Goal: Task Accomplishment & Management: Manage account settings

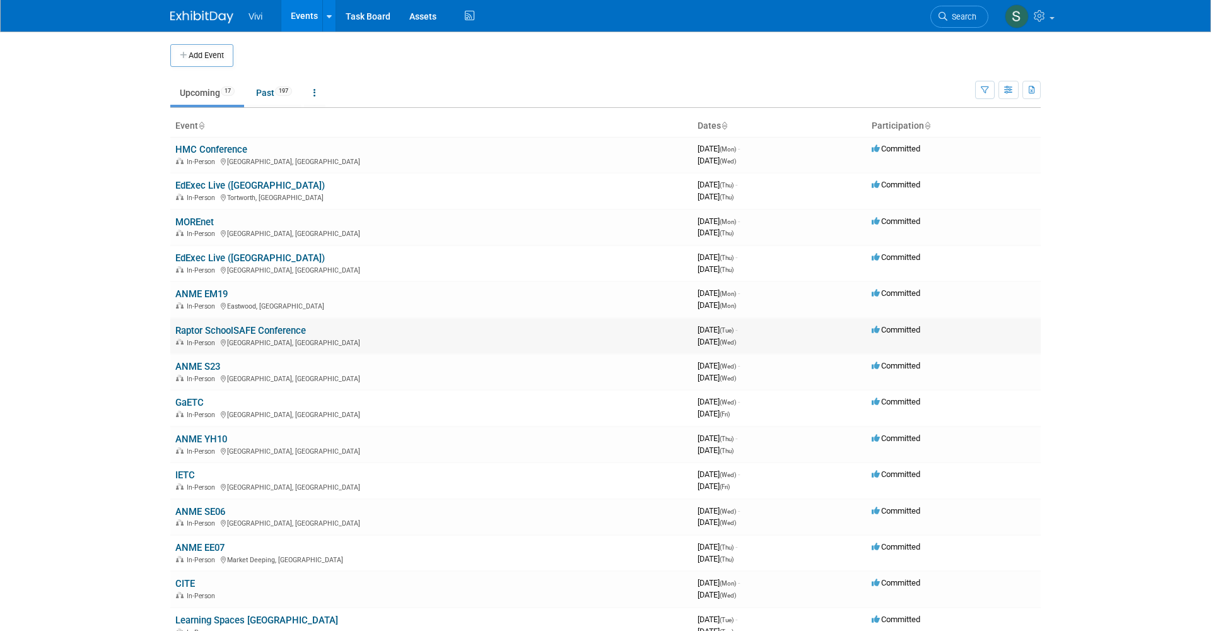
click at [253, 325] on link "Raptor SchoolSAFE Conference" at bounding box center [240, 330] width 131 height 11
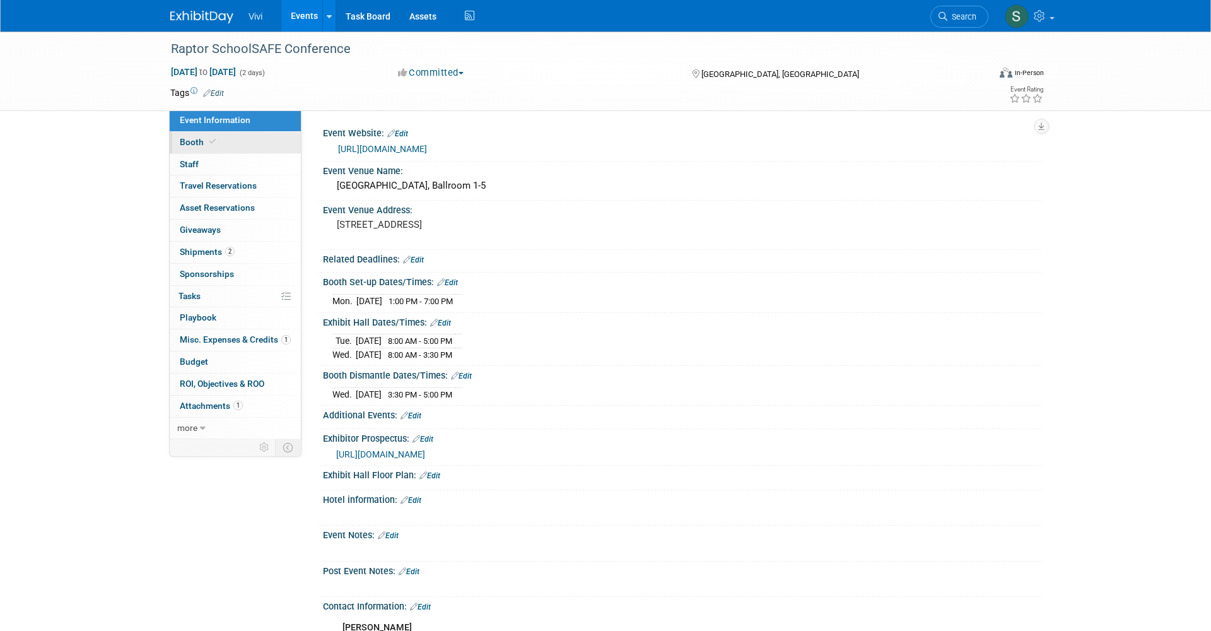
click at [194, 149] on link "Booth" at bounding box center [235, 142] width 131 height 21
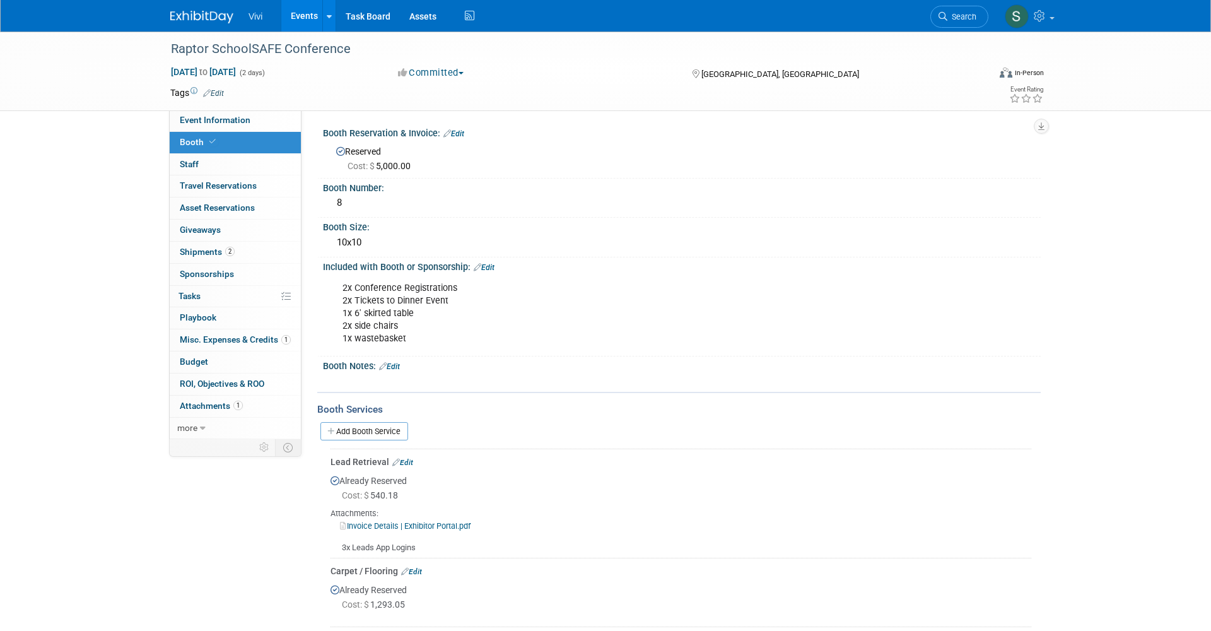
click at [194, 13] on img at bounding box center [201, 17] width 63 height 13
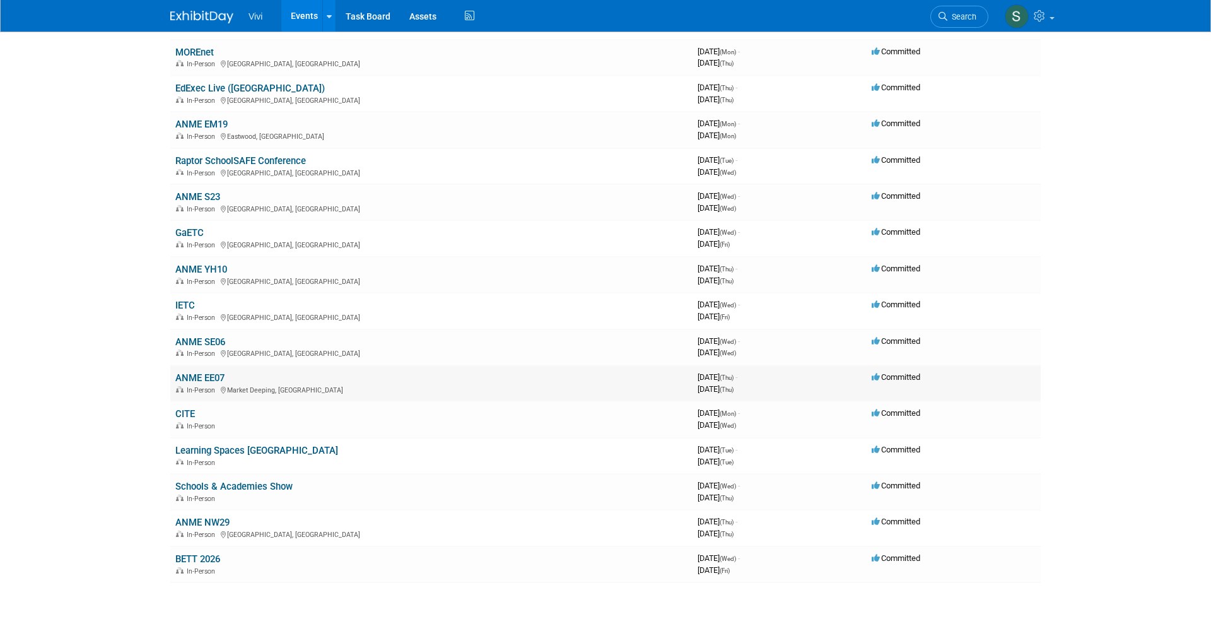
scroll to position [182, 0]
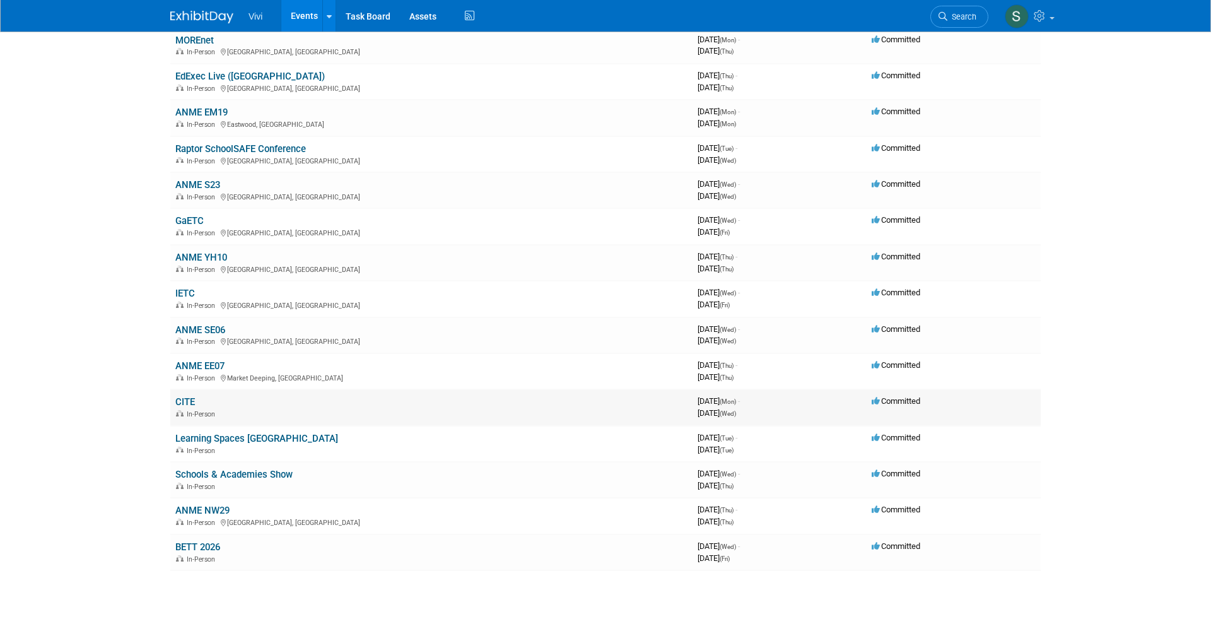
click at [189, 396] on link "CITE" at bounding box center [185, 401] width 20 height 11
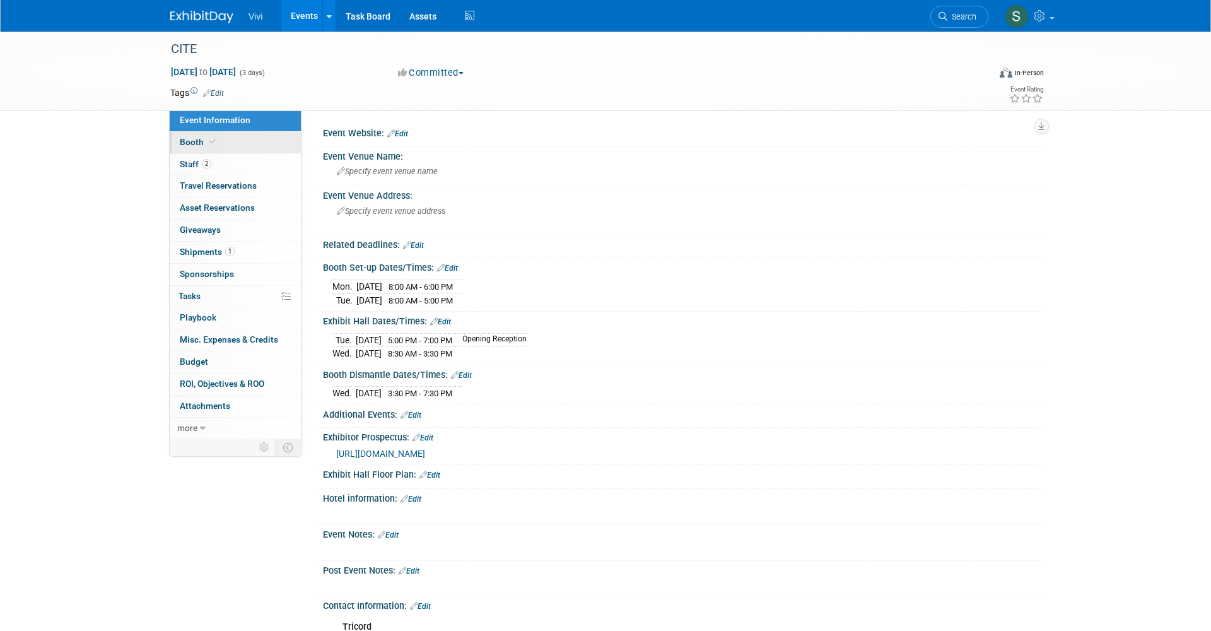
click at [213, 144] on span at bounding box center [212, 141] width 11 height 9
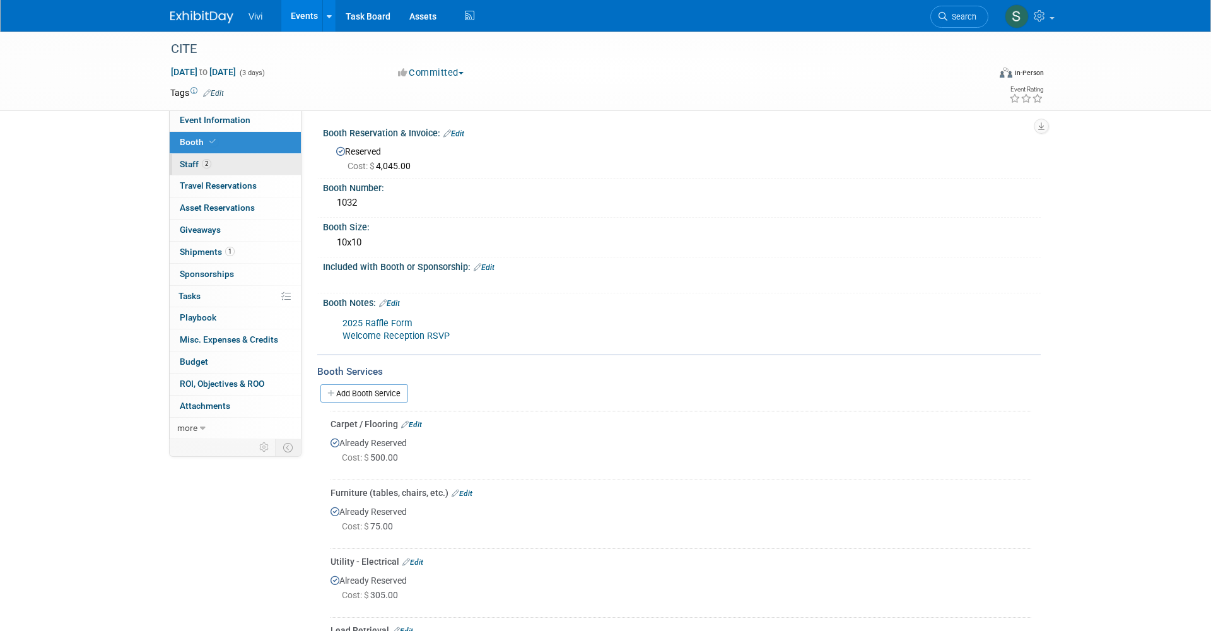
click at [209, 163] on span "2" at bounding box center [206, 163] width 9 height 9
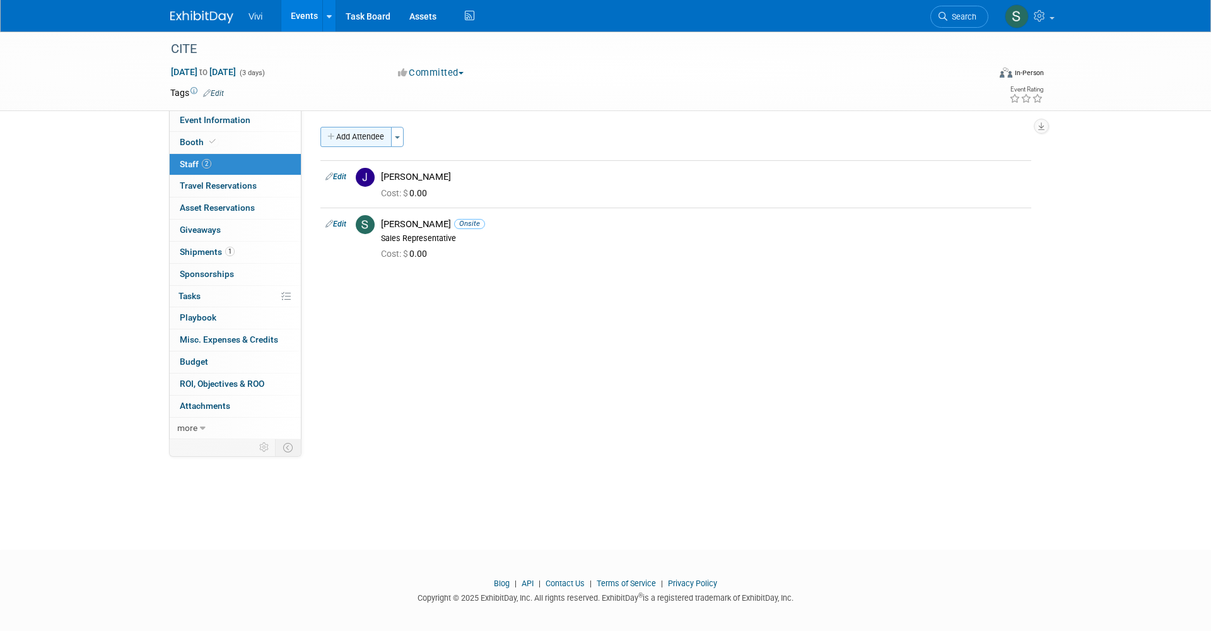
click at [353, 145] on button "Add Attendee" at bounding box center [355, 137] width 71 height 20
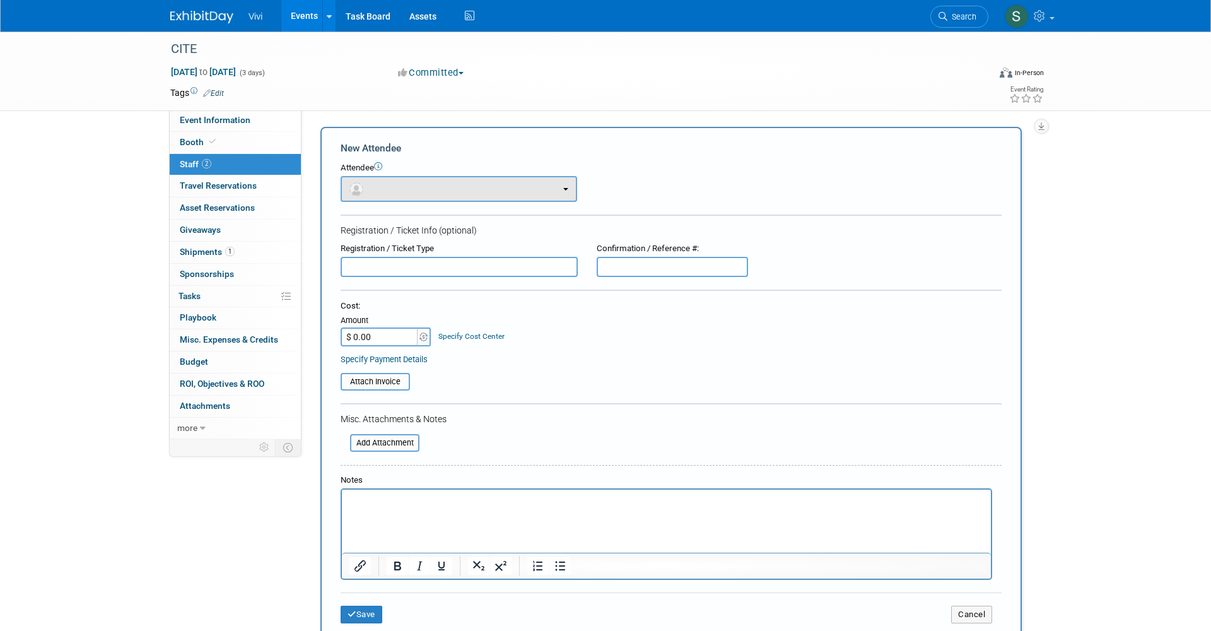
click at [368, 192] on button "button" at bounding box center [459, 189] width 236 height 26
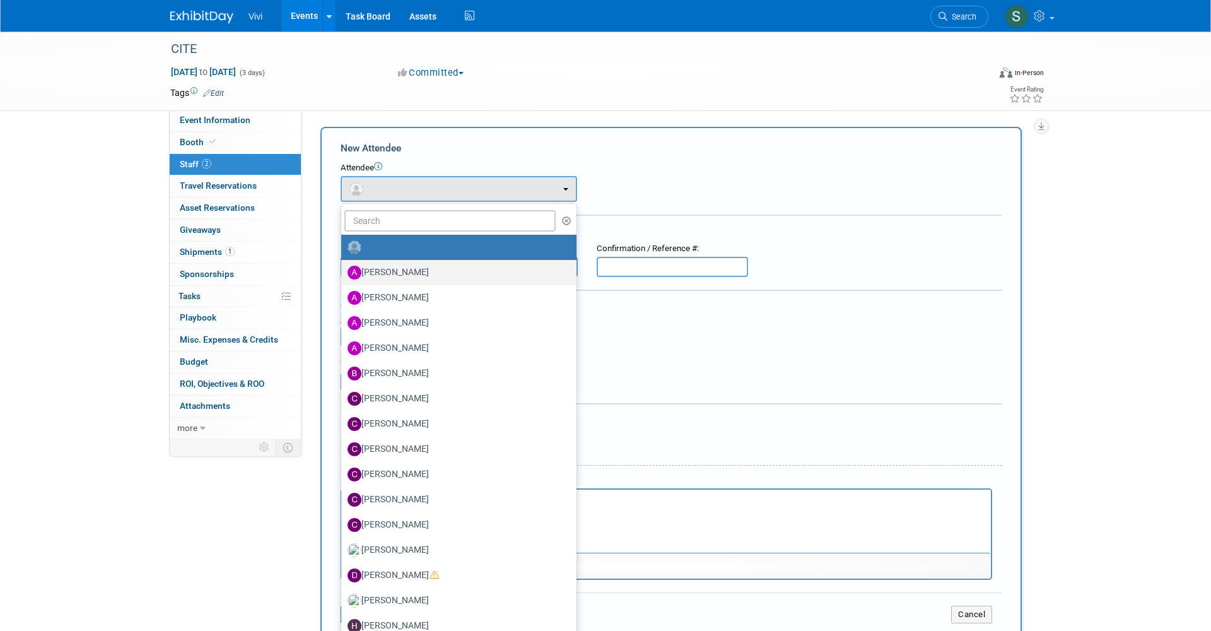
click at [382, 264] on label "Aaron Misner" at bounding box center [455, 272] width 216 height 20
click at [343, 267] on input "Aaron Misner" at bounding box center [339, 271] width 8 height 8
select select "17475502-e711-4633-a3c9-dbd4857e03a2"
select select "4"
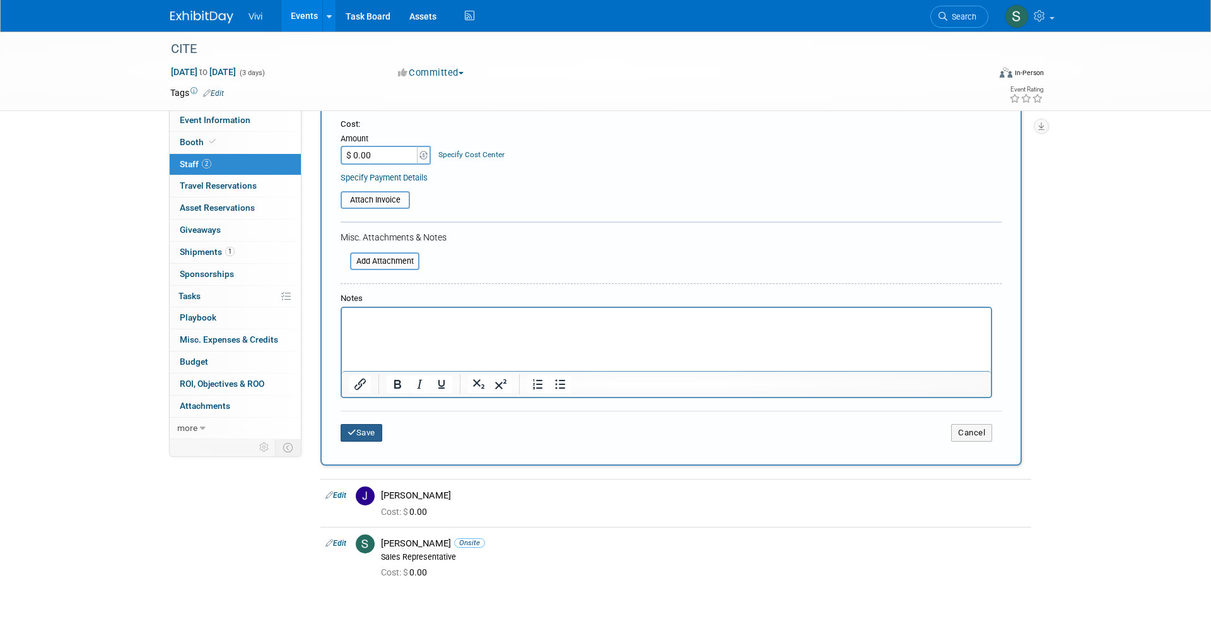
click at [358, 428] on button "Save" at bounding box center [362, 433] width 42 height 18
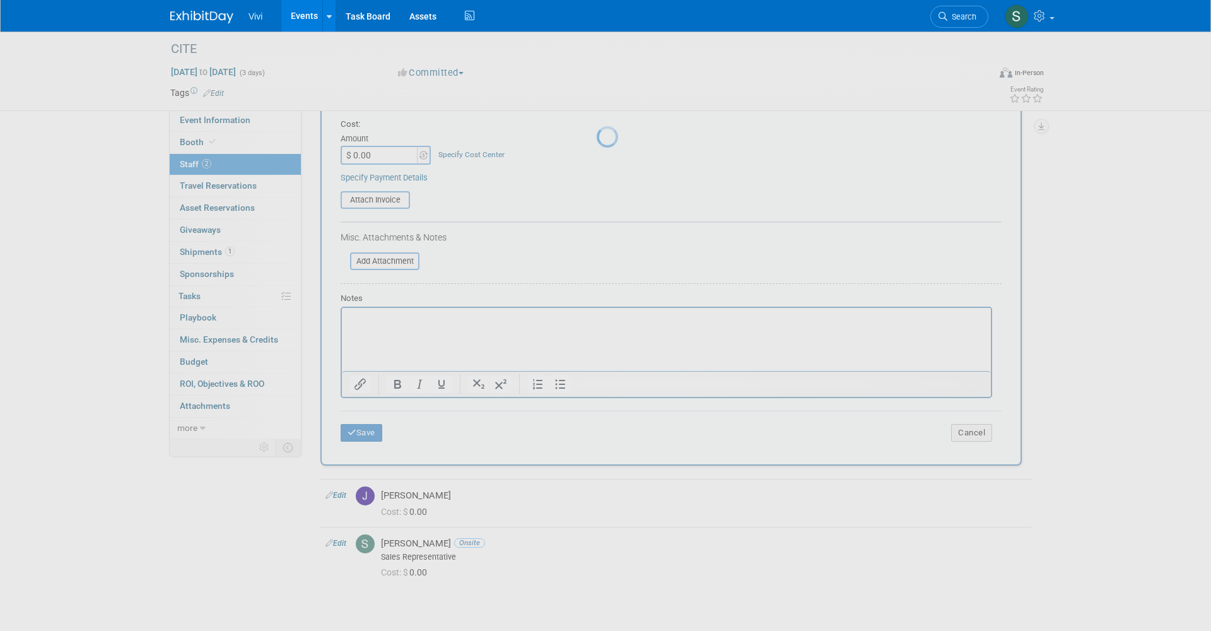
scroll to position [7, 0]
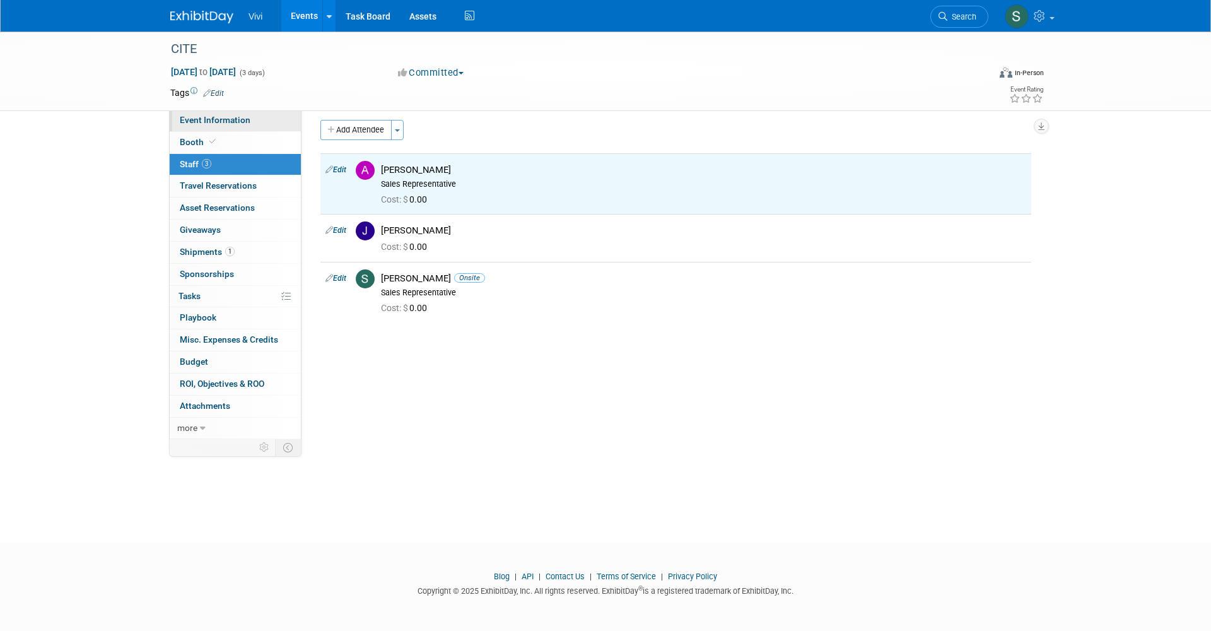
click at [216, 112] on link "Event Information" at bounding box center [235, 120] width 131 height 21
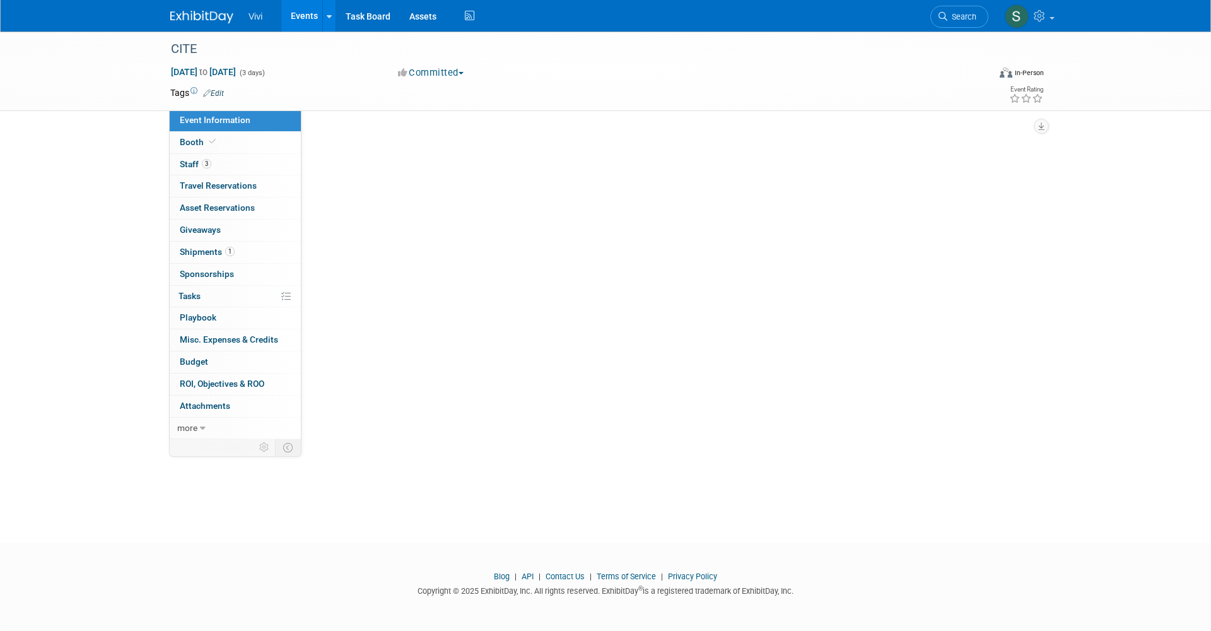
scroll to position [0, 0]
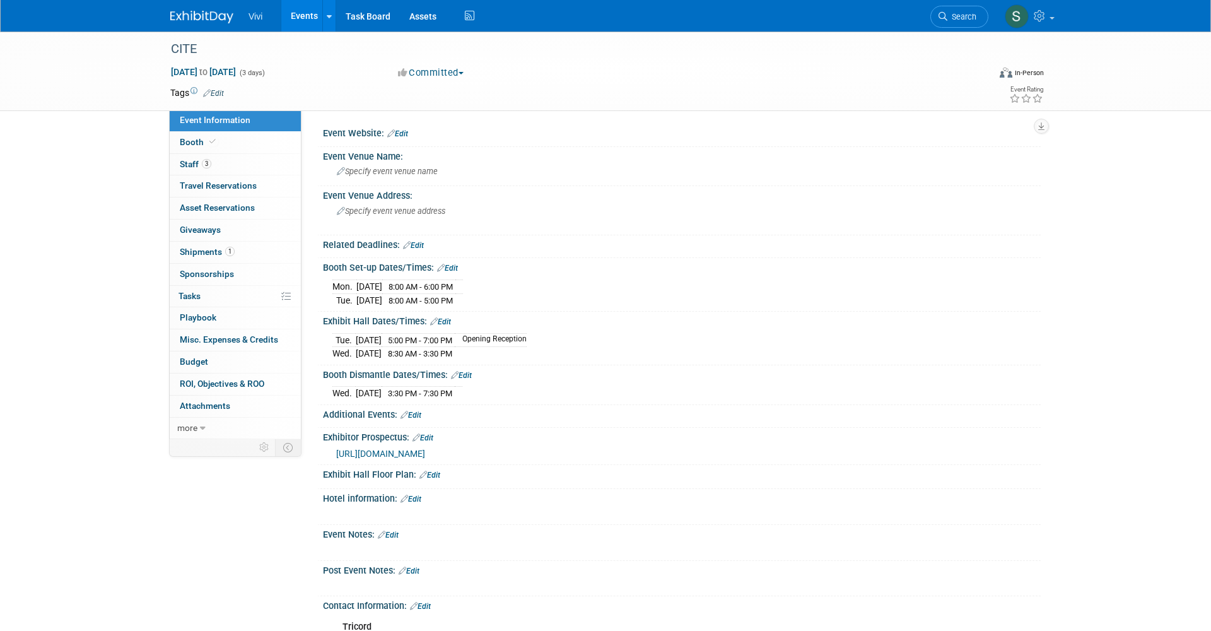
click at [212, 18] on img at bounding box center [201, 17] width 63 height 13
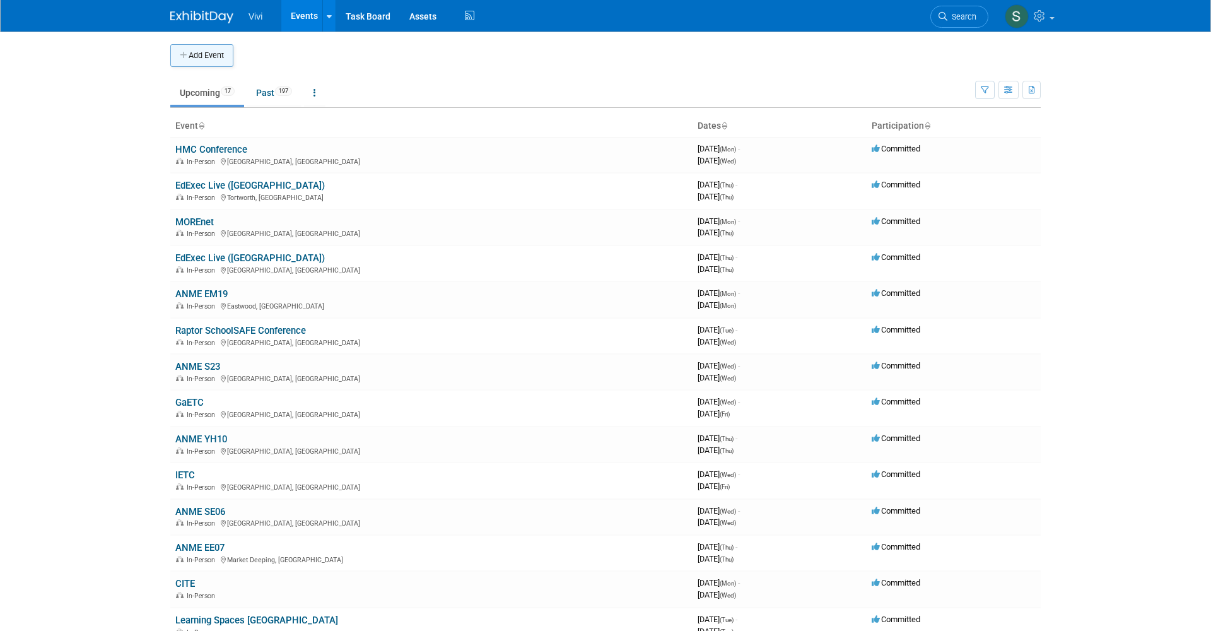
click at [192, 63] on button "Add Event" at bounding box center [201, 55] width 63 height 23
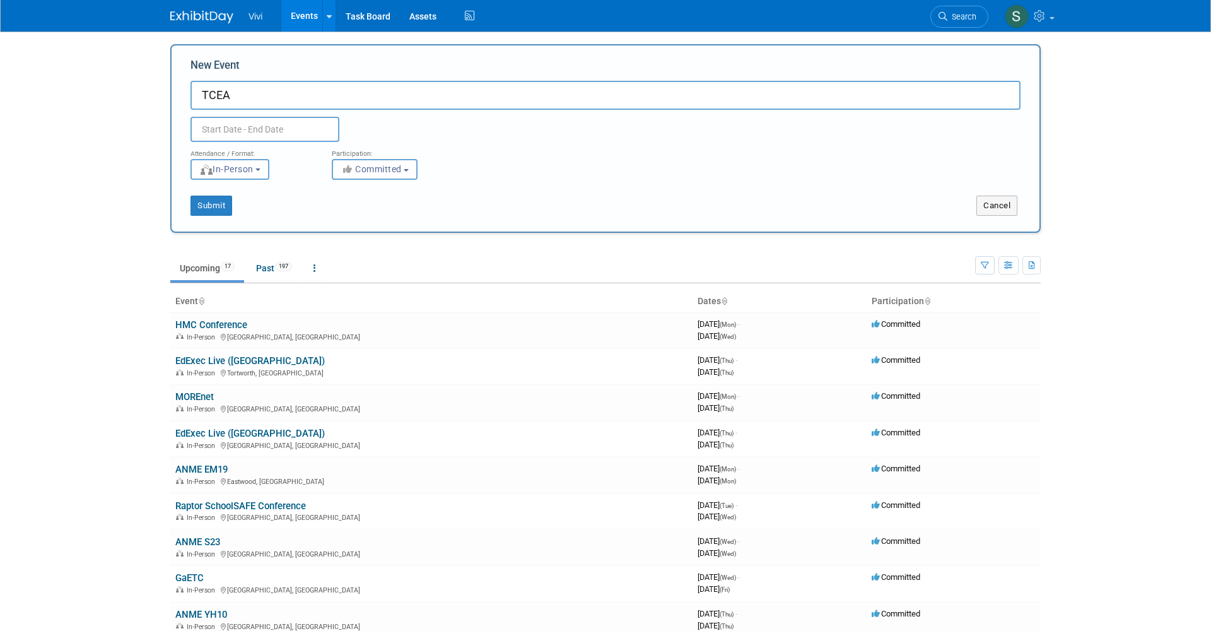
type input "TCEA"
click at [296, 135] on input "text" at bounding box center [264, 129] width 149 height 25
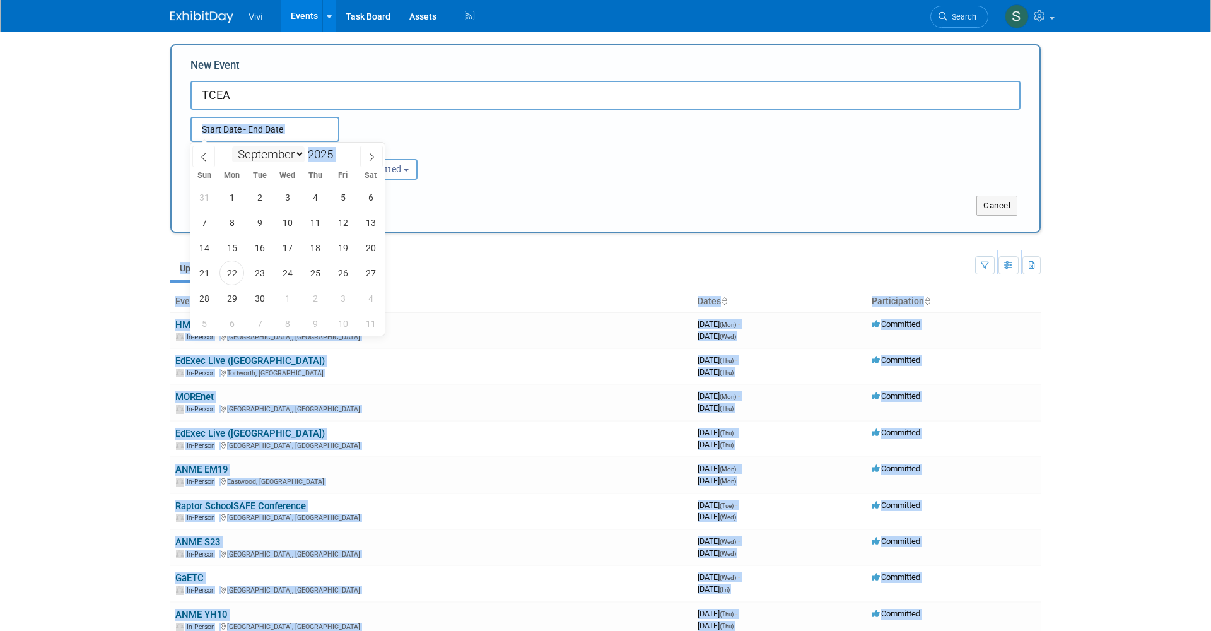
select select "0"
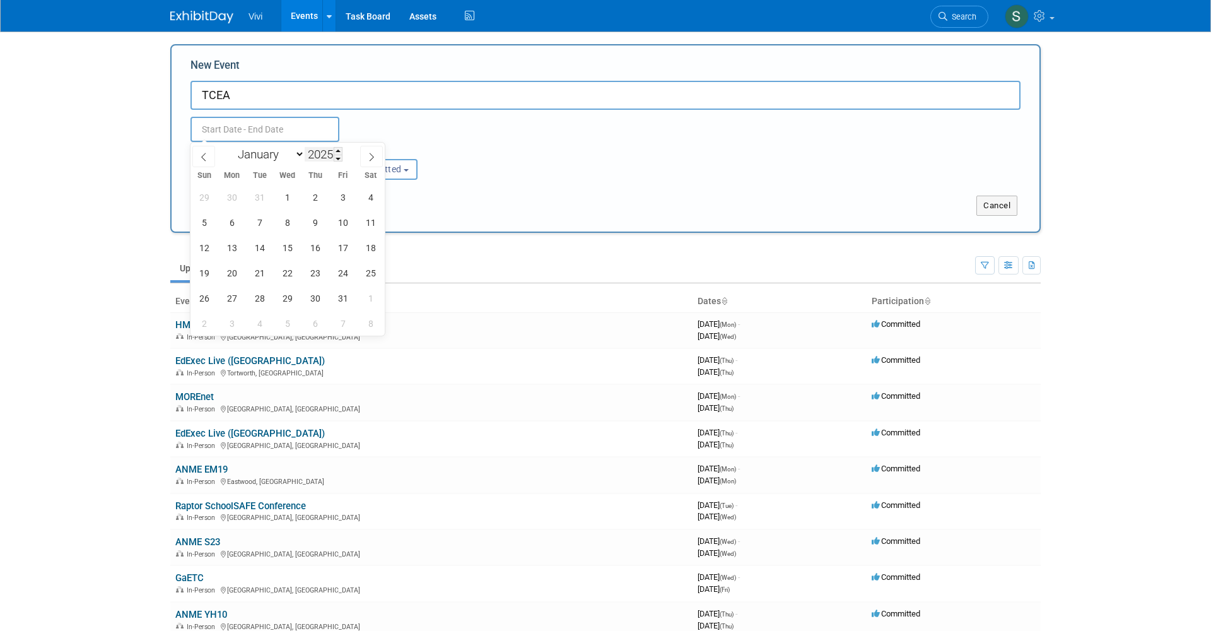
click at [335, 155] on input "2025" at bounding box center [324, 154] width 38 height 15
click at [341, 150] on span at bounding box center [338, 151] width 9 height 8
type input "2026"
click at [370, 300] on span "31" at bounding box center [370, 298] width 25 height 25
type input "[DATE] to [DATE]"
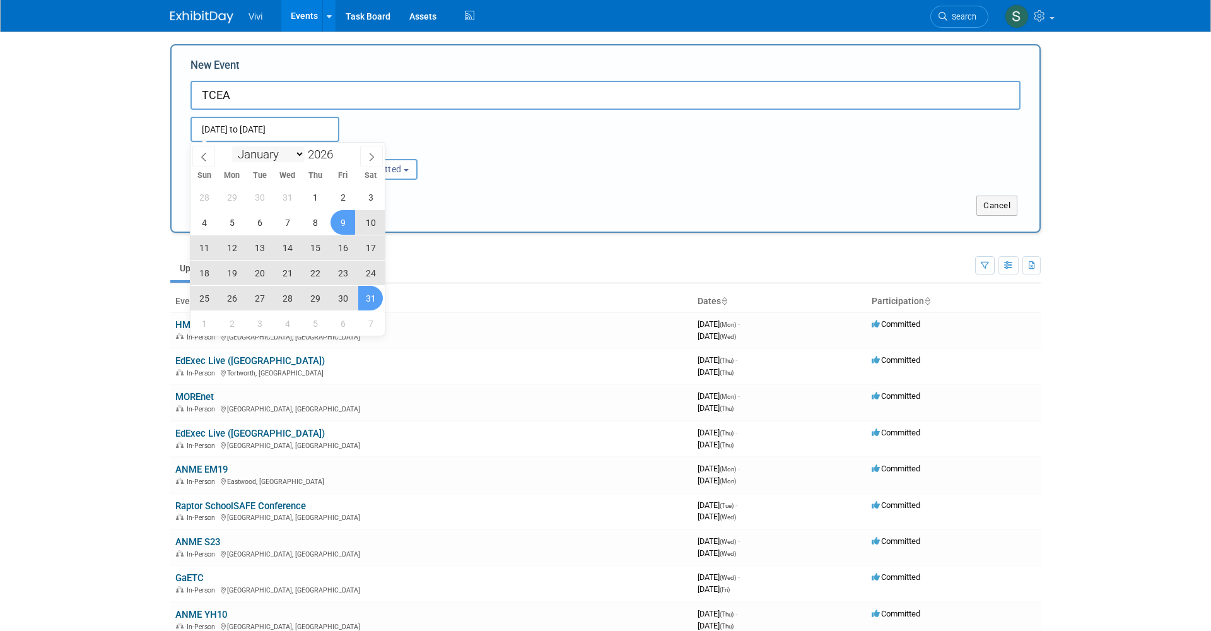
select select "1"
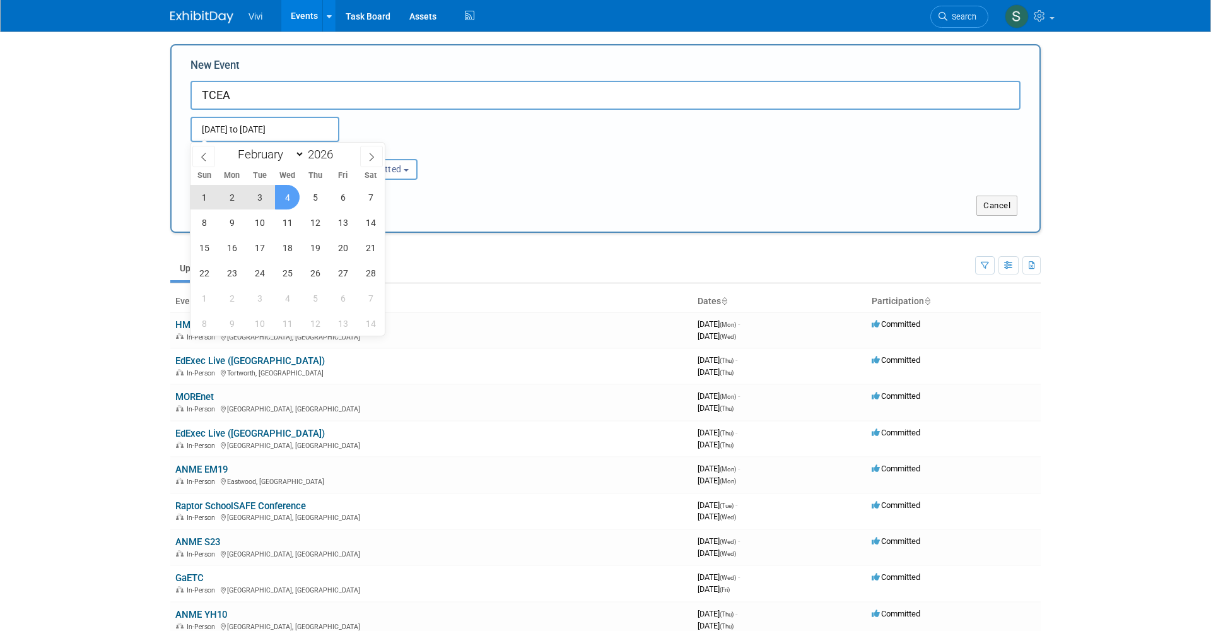
click at [284, 203] on span "4" at bounding box center [287, 197] width 25 height 25
type input "[DATE] to [DATE]"
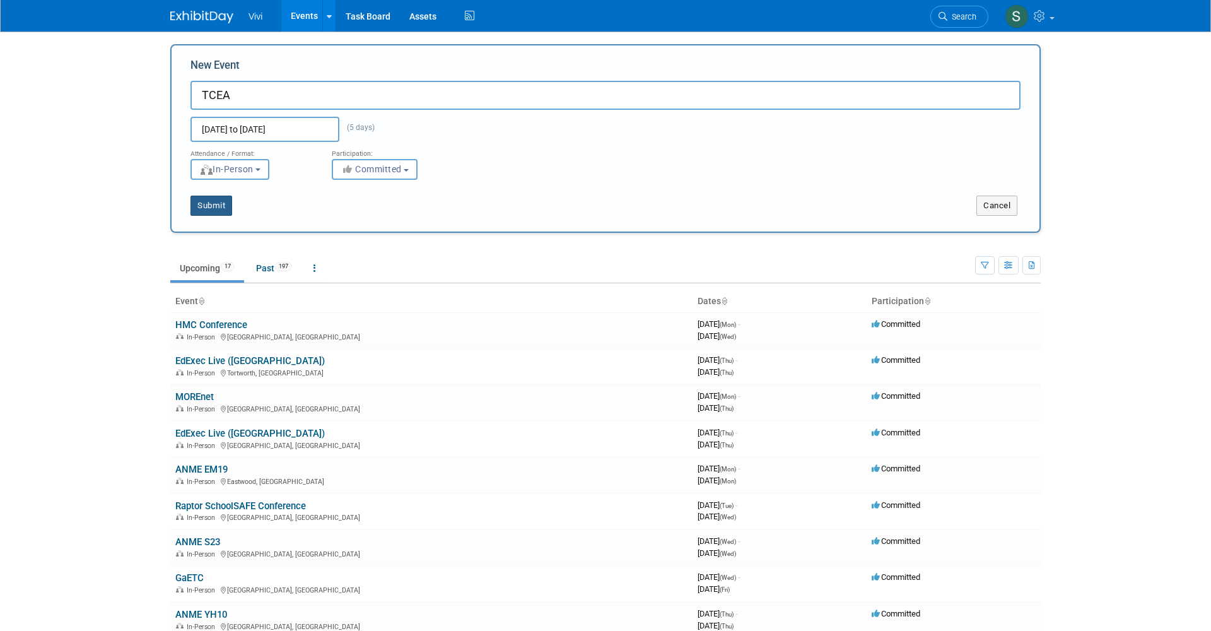
click at [213, 203] on button "Submit" at bounding box center [211, 205] width 42 height 20
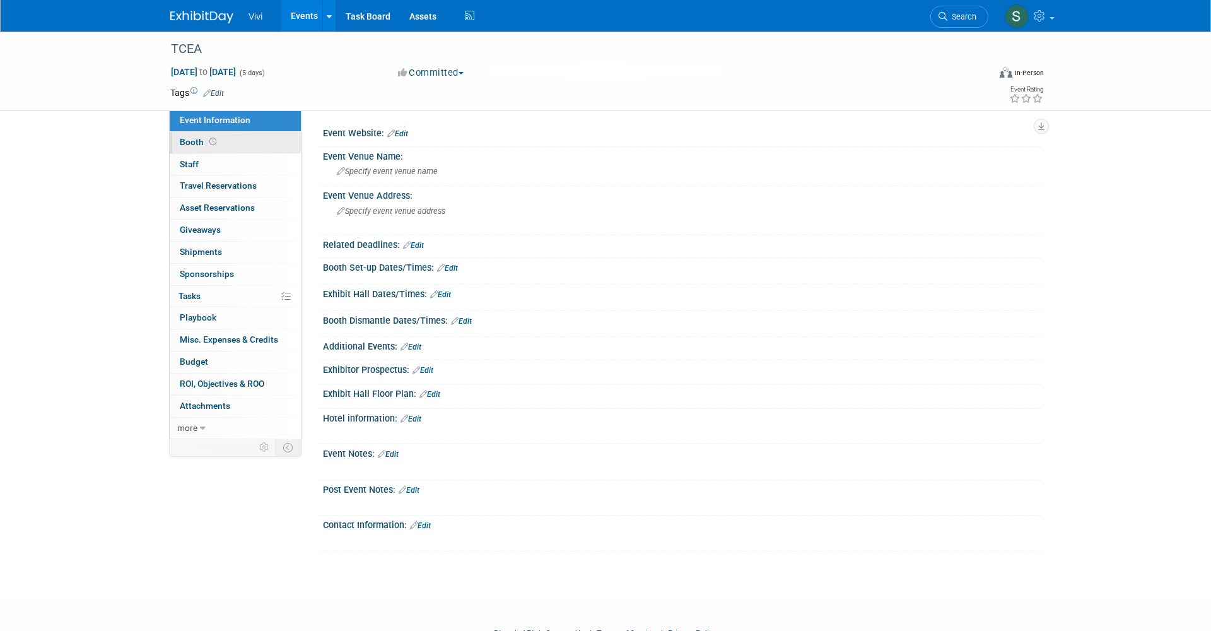
click at [228, 144] on link "Booth" at bounding box center [235, 142] width 131 height 21
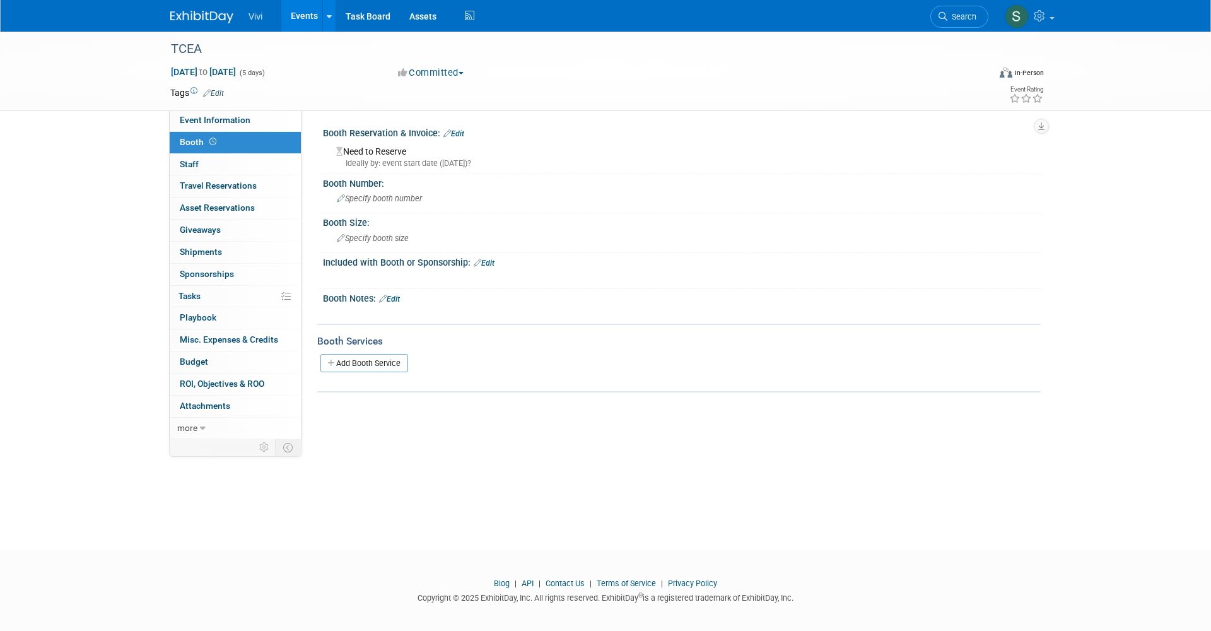
click at [457, 133] on link "Edit" at bounding box center [453, 133] width 21 height 9
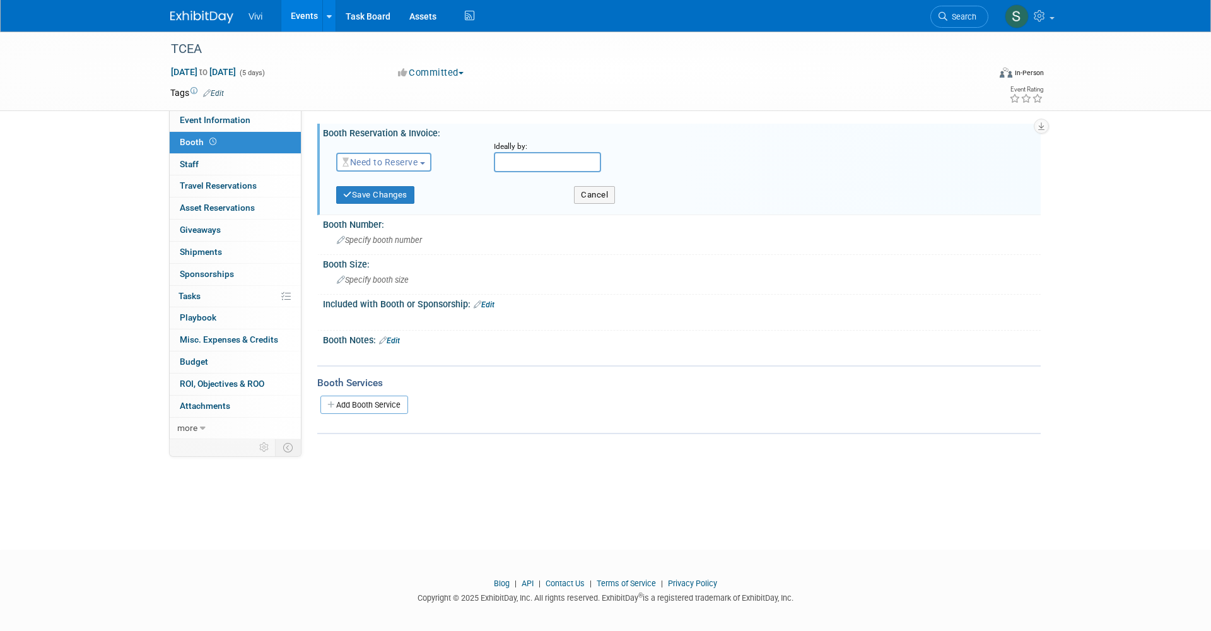
click at [376, 165] on span "Need to Reserve" at bounding box center [379, 162] width 75 height 10
click at [368, 200] on link "Reserved" at bounding box center [404, 201] width 135 height 18
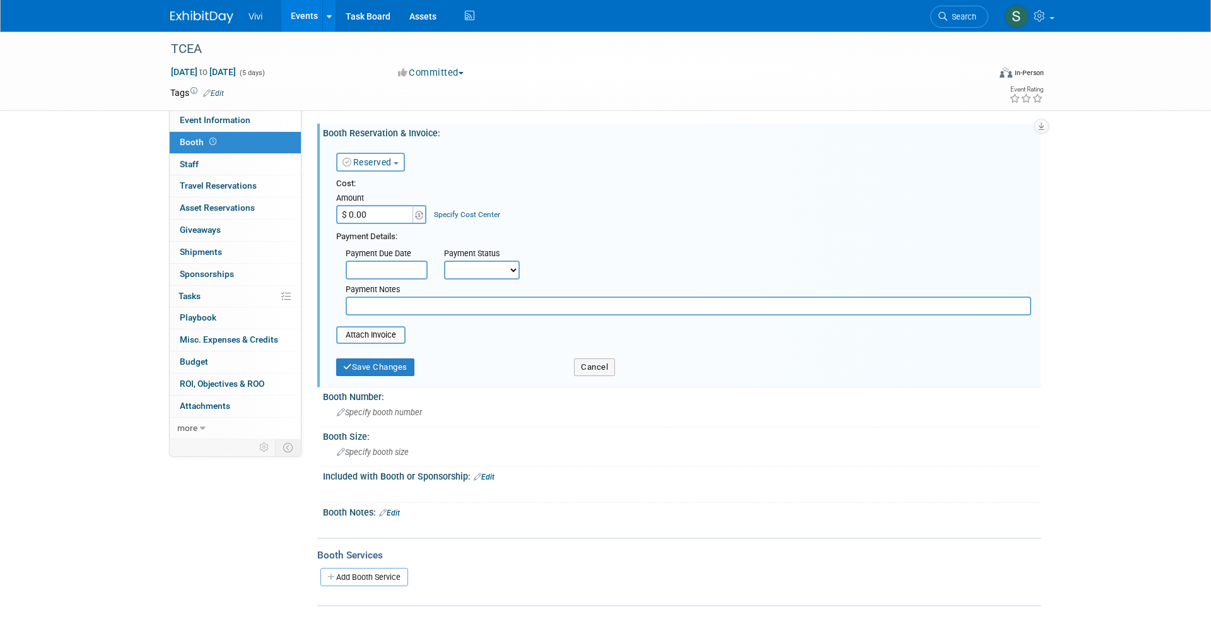
click at [353, 214] on input "$ 0.00" at bounding box center [375, 214] width 79 height 19
click at [354, 214] on input "$ 535" at bounding box center [375, 214] width 79 height 19
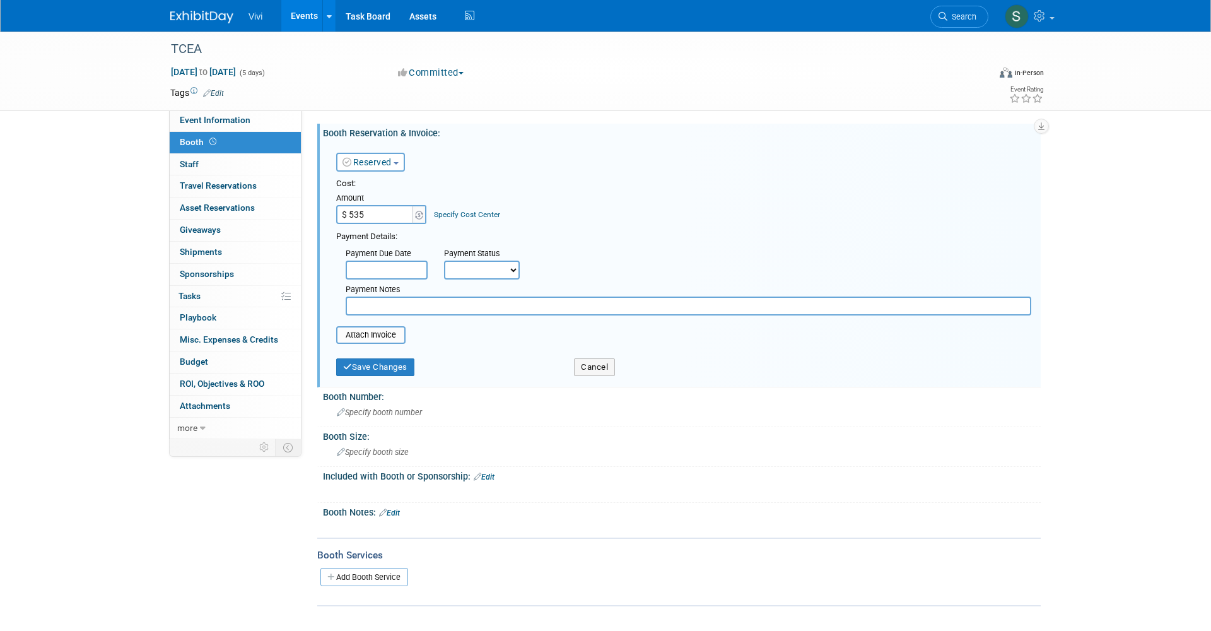
click at [354, 214] on input "$ 535" at bounding box center [375, 214] width 79 height 19
type input "$"
click at [361, 213] on input "$ 0.00" at bounding box center [375, 214] width 79 height 19
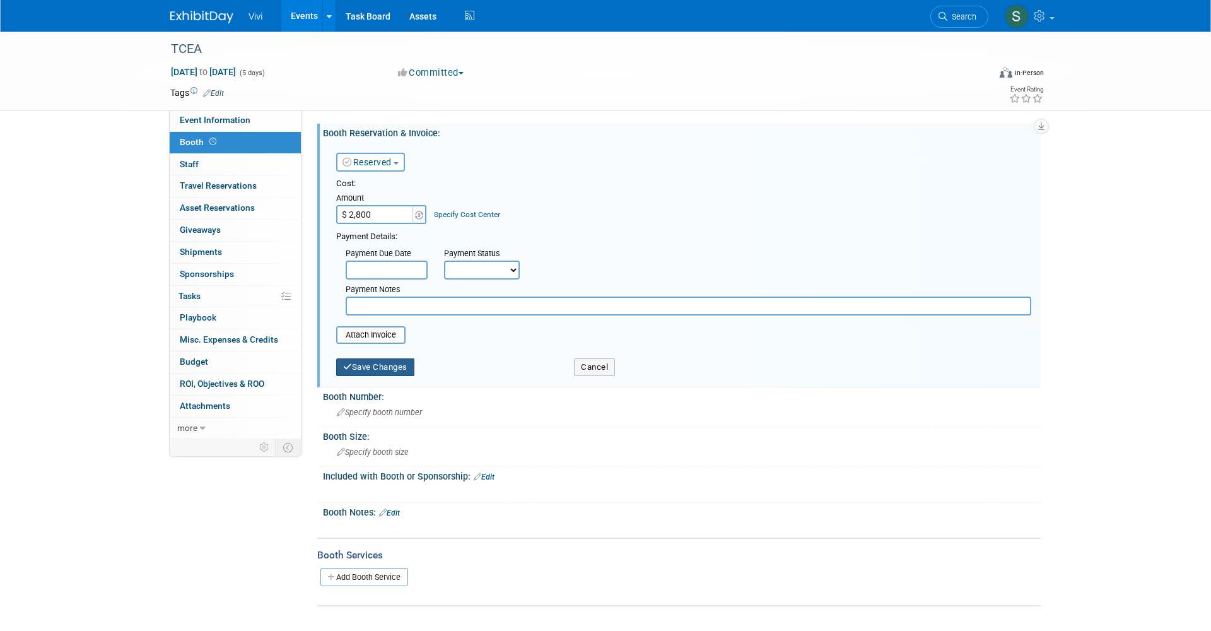
type input "$ 2,800.00"
click at [365, 358] on button "Save Changes" at bounding box center [375, 367] width 78 height 18
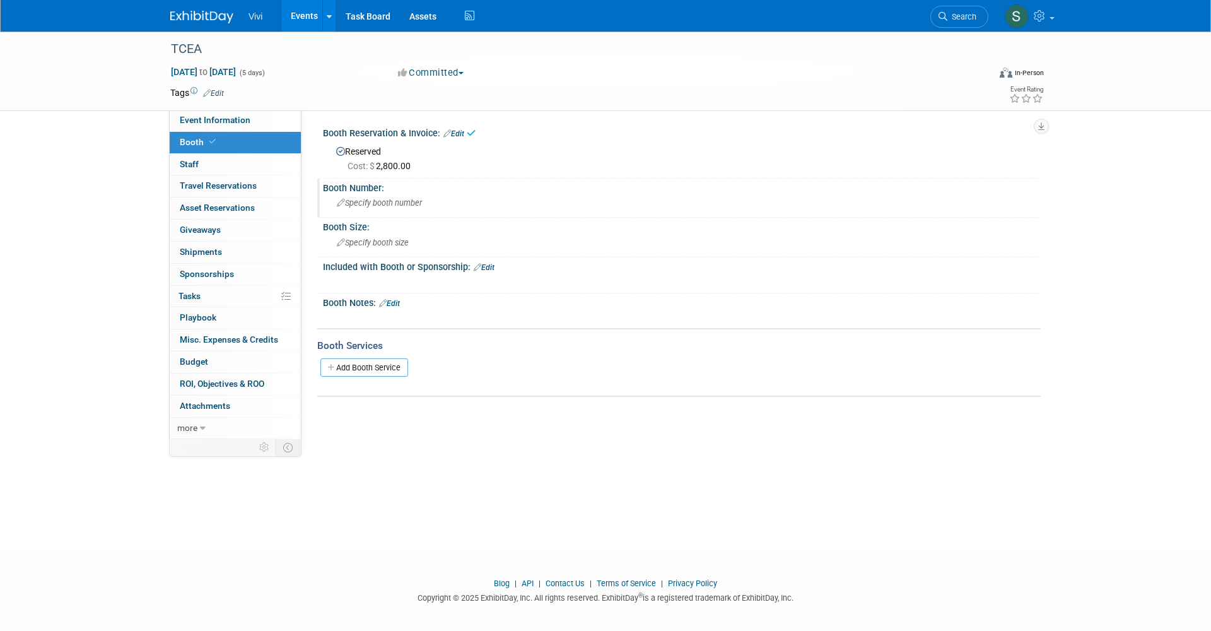
click at [365, 202] on span "Specify booth number" at bounding box center [379, 202] width 85 height 9
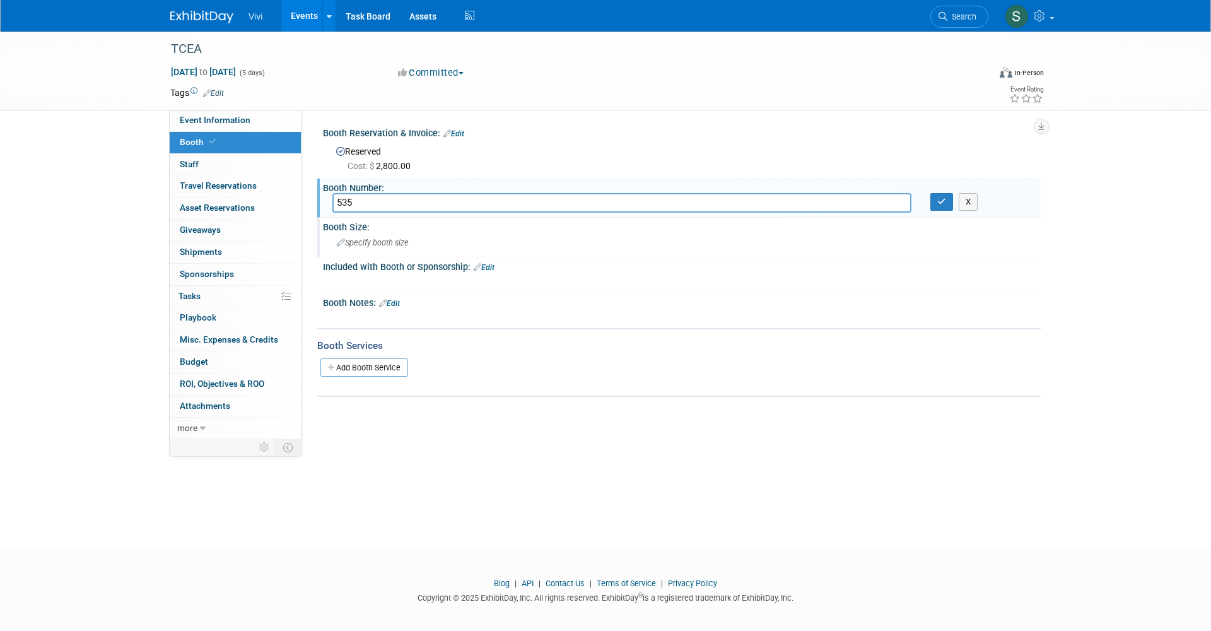
type input "535"
click at [559, 239] on div "Specify booth size" at bounding box center [681, 243] width 699 height 20
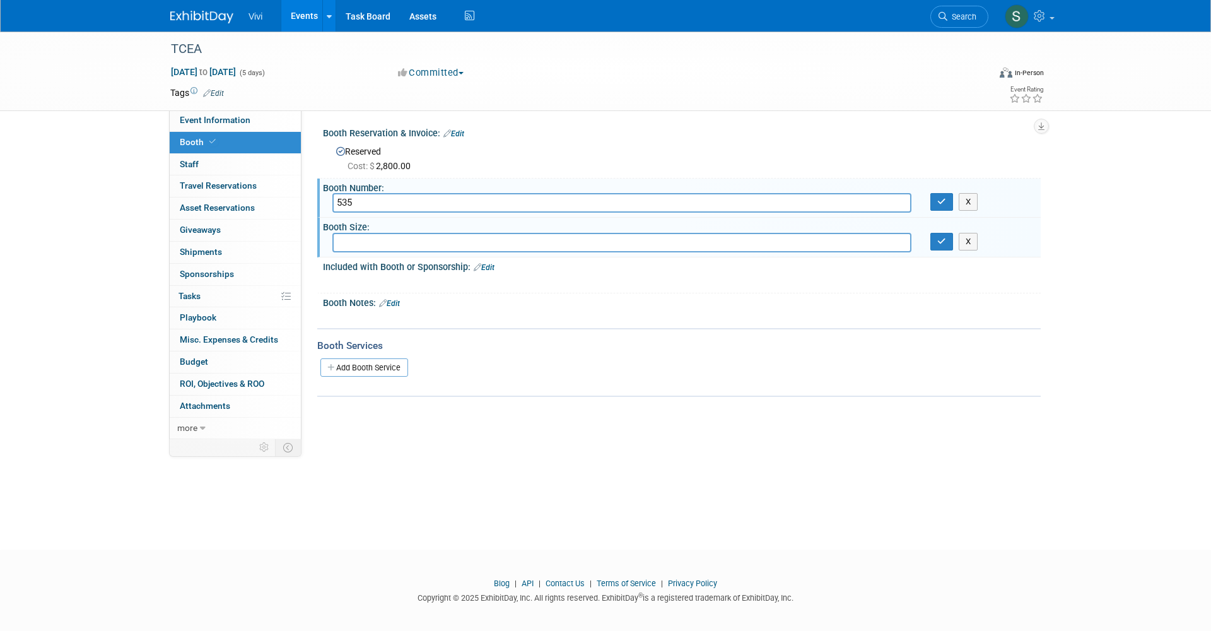
type input "2"
type input "10x20"
click at [940, 205] on button "button" at bounding box center [941, 202] width 23 height 18
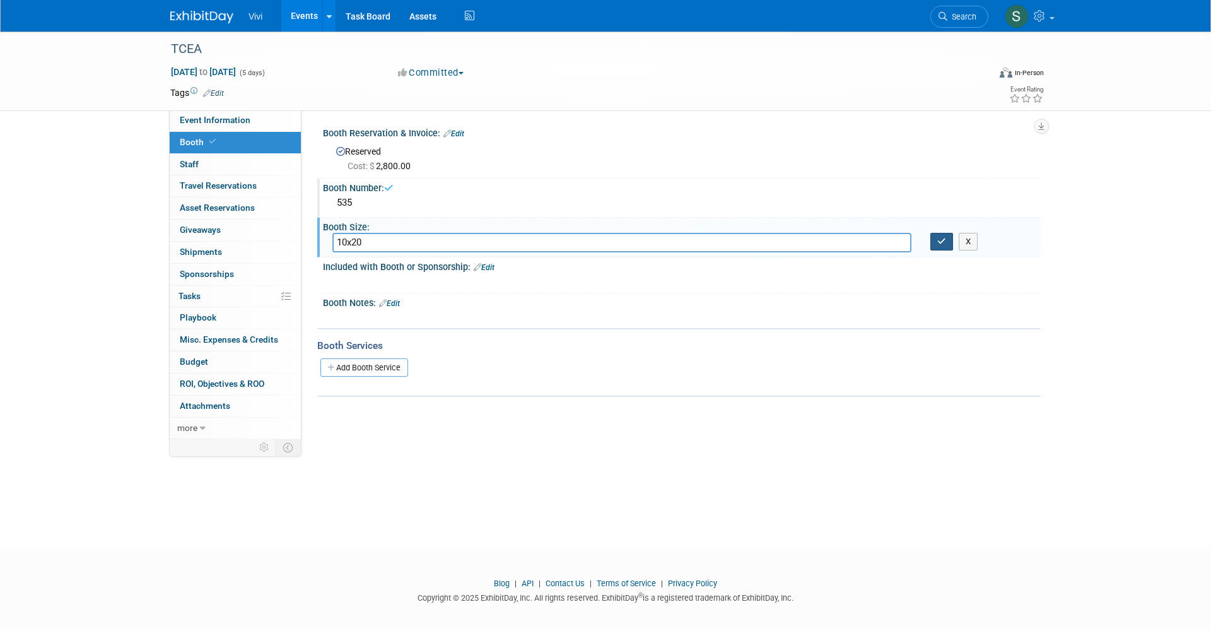
click at [937, 234] on button "button" at bounding box center [941, 242] width 23 height 18
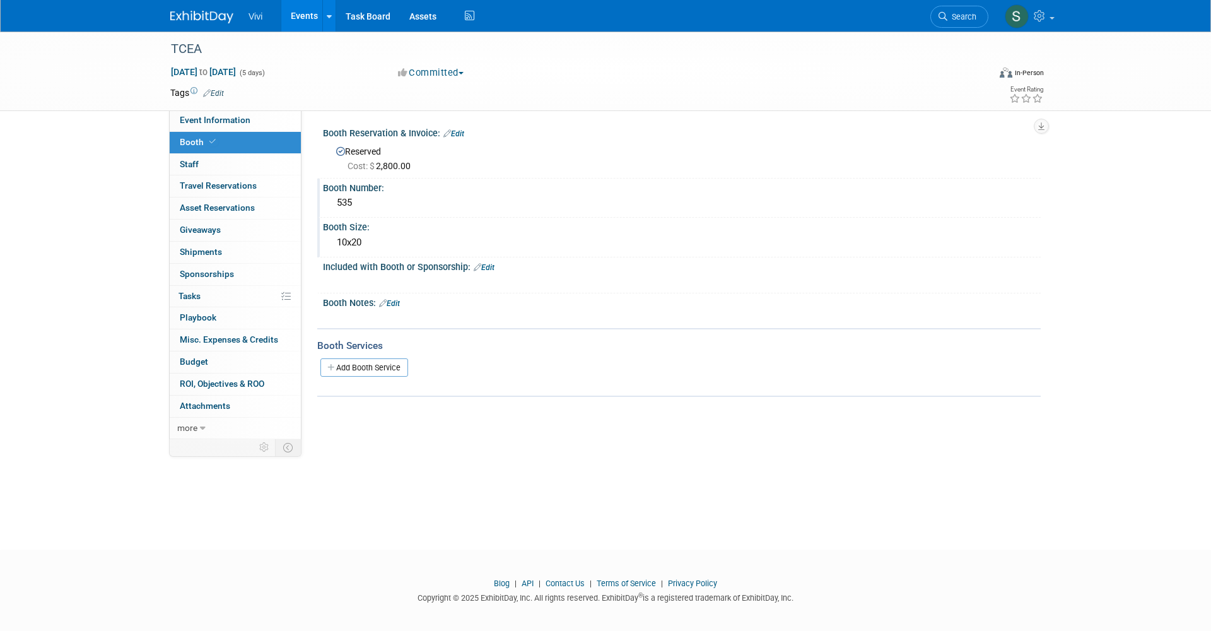
click at [217, 151] on link "Booth" at bounding box center [235, 142] width 131 height 21
click at [491, 267] on link "Edit" at bounding box center [484, 267] width 21 height 9
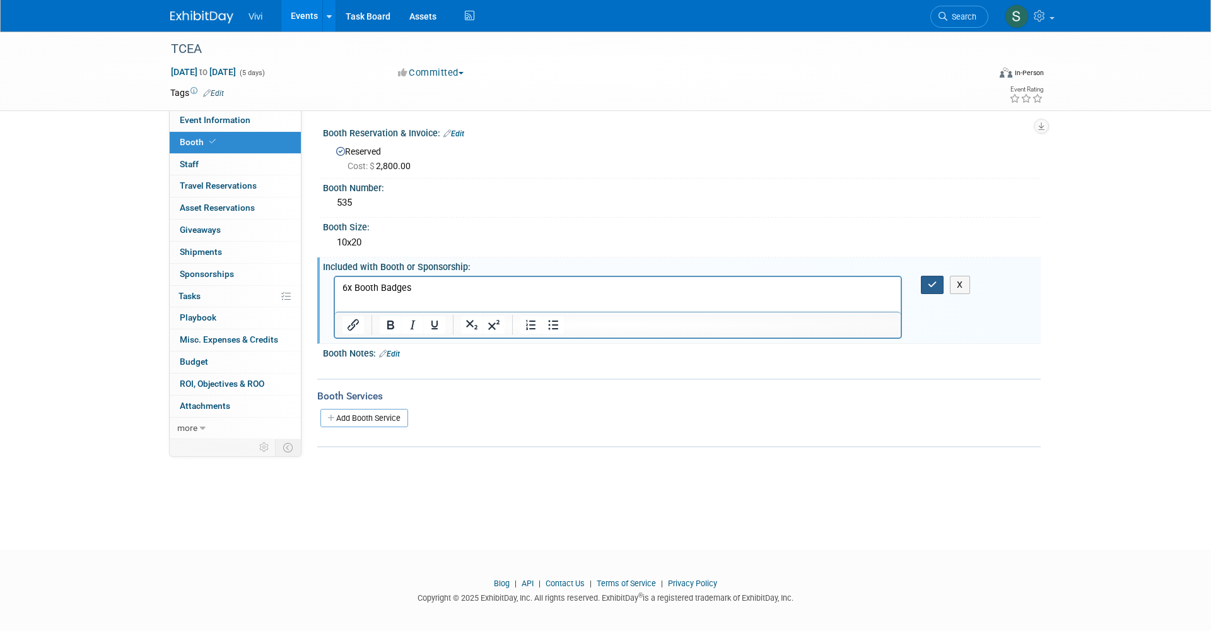
click at [924, 278] on button "button" at bounding box center [932, 285] width 23 height 18
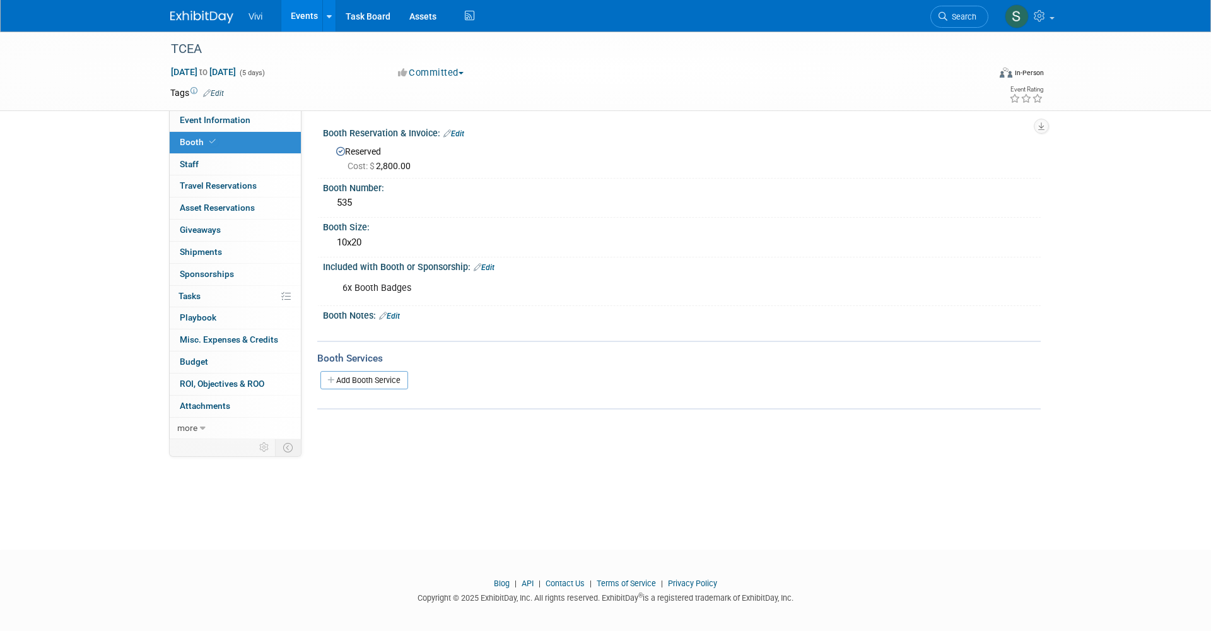
click at [494, 266] on link "Edit" at bounding box center [484, 267] width 21 height 9
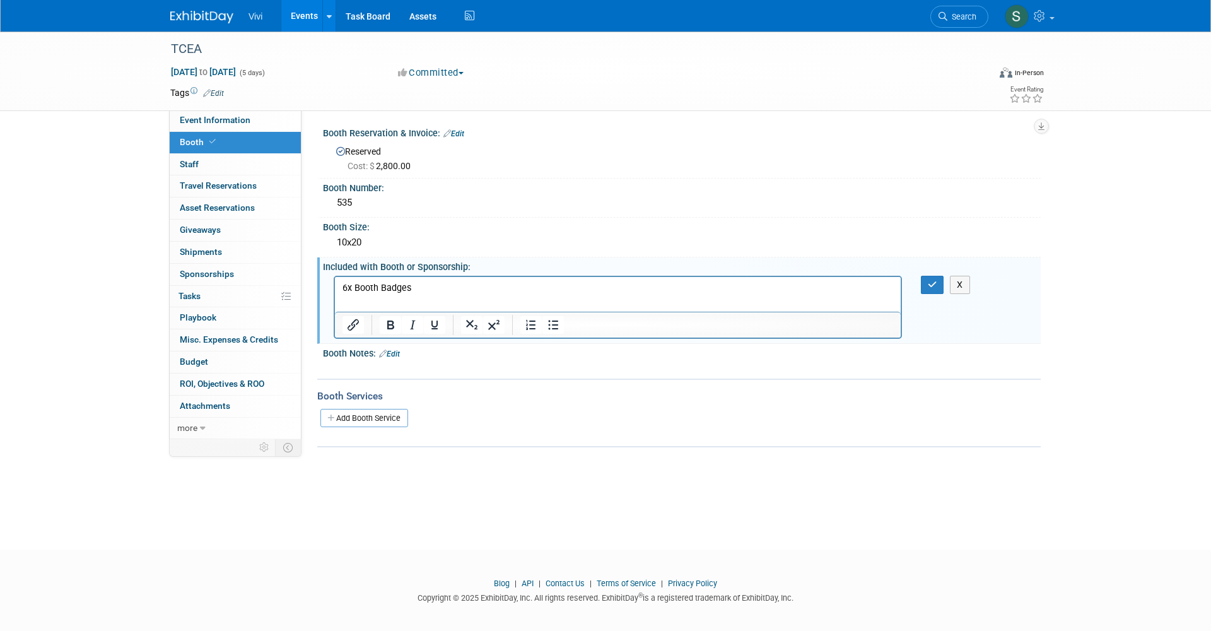
click at [430, 288] on p "6x Booth Badges" at bounding box center [617, 287] width 551 height 13
click at [934, 277] on button "button" at bounding box center [932, 285] width 23 height 18
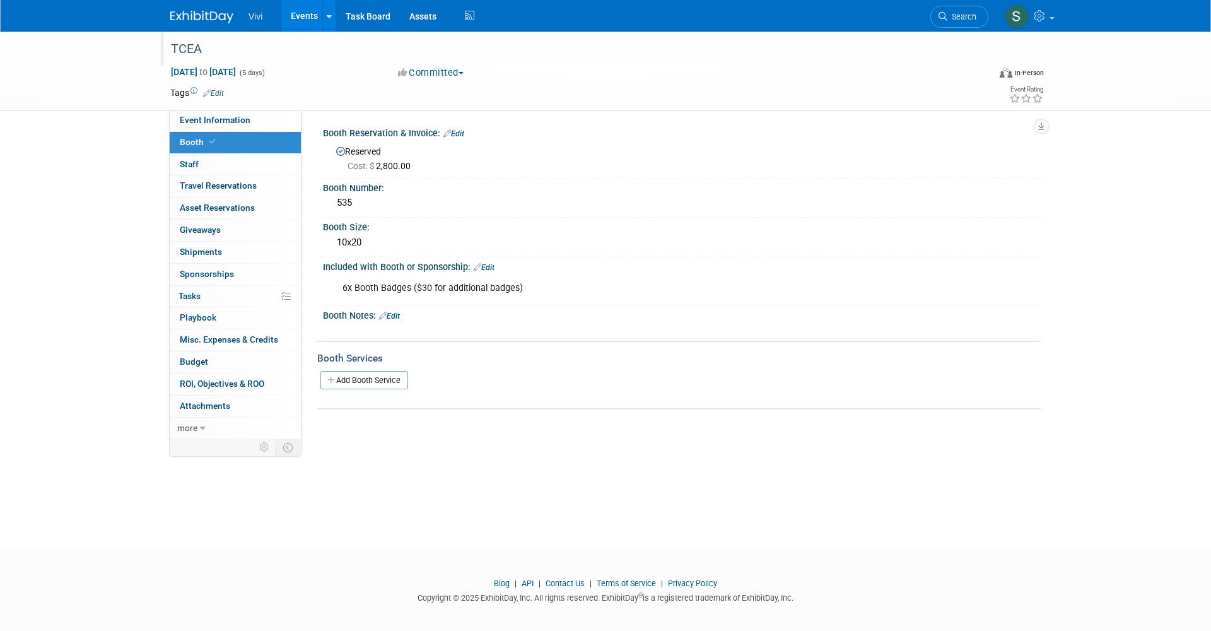
click at [725, 44] on div "TCEA" at bounding box center [567, 49] width 803 height 23
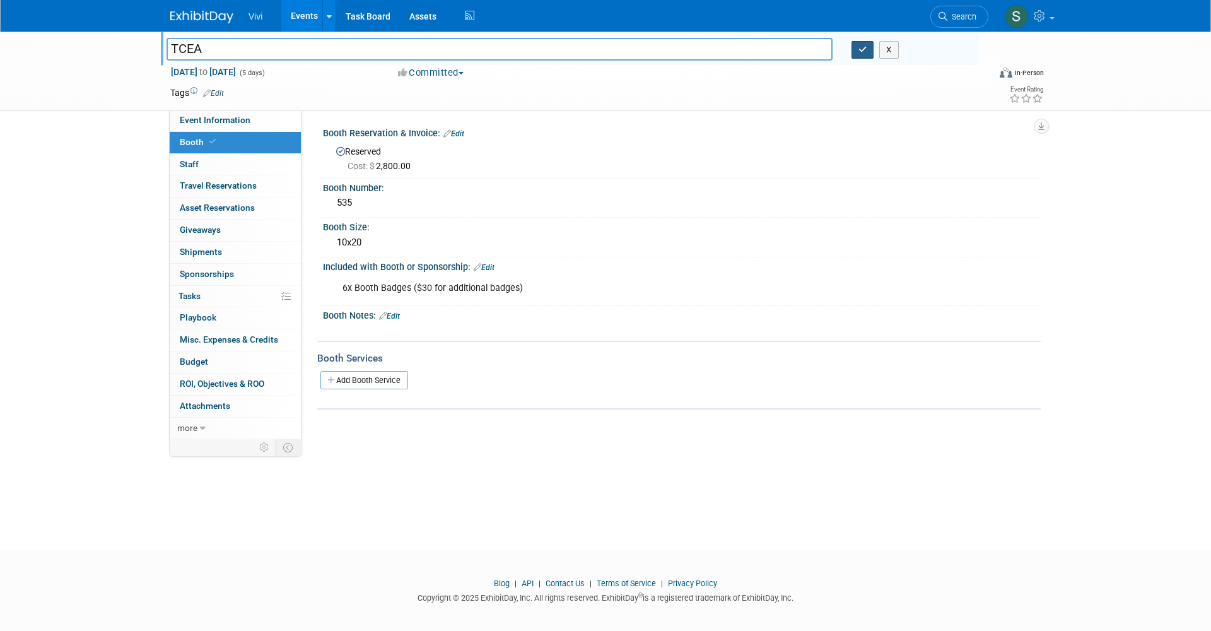
click at [868, 50] on button "button" at bounding box center [862, 50] width 23 height 18
